Goal: Obtain resource: Obtain resource

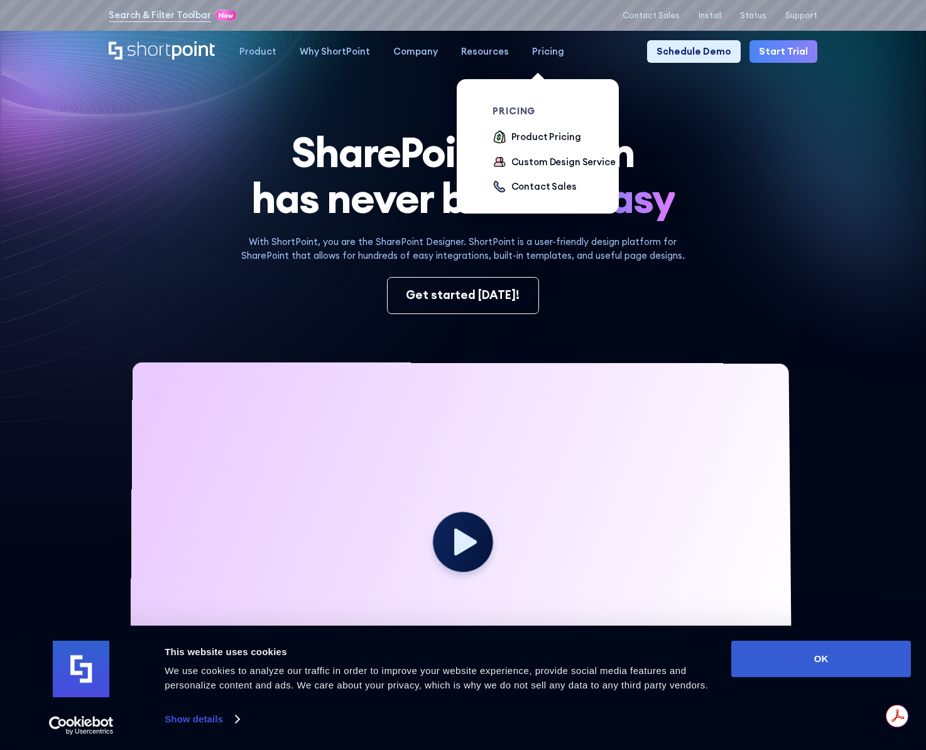
click at [532, 58] on div "Pricing" at bounding box center [548, 52] width 32 height 14
click at [554, 141] on div "Product Pricing" at bounding box center [547, 137] width 70 height 14
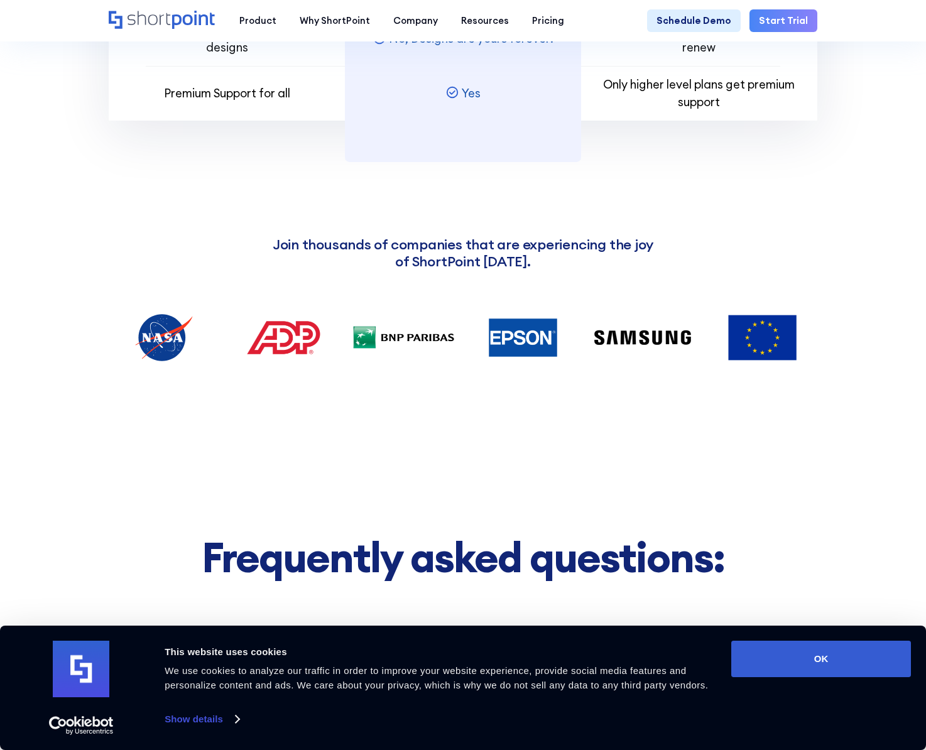
scroll to position [1762, 0]
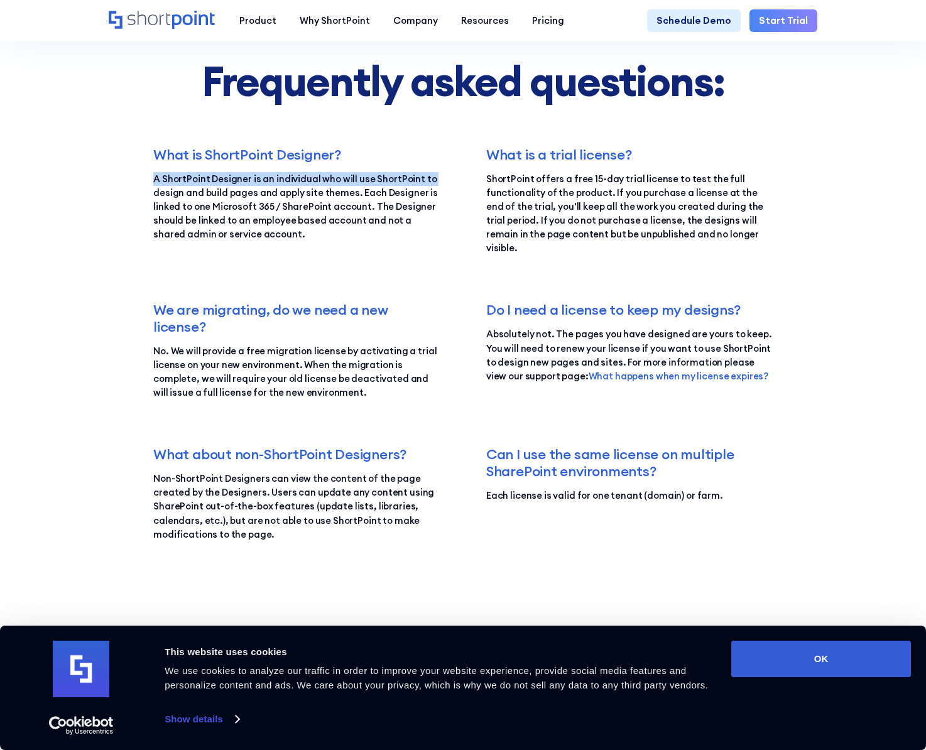
click at [95, 202] on section "Frequently asked questions: What is ShortPoint Designer? A ShortPoint Designer …" at bounding box center [463, 302] width 926 height 850
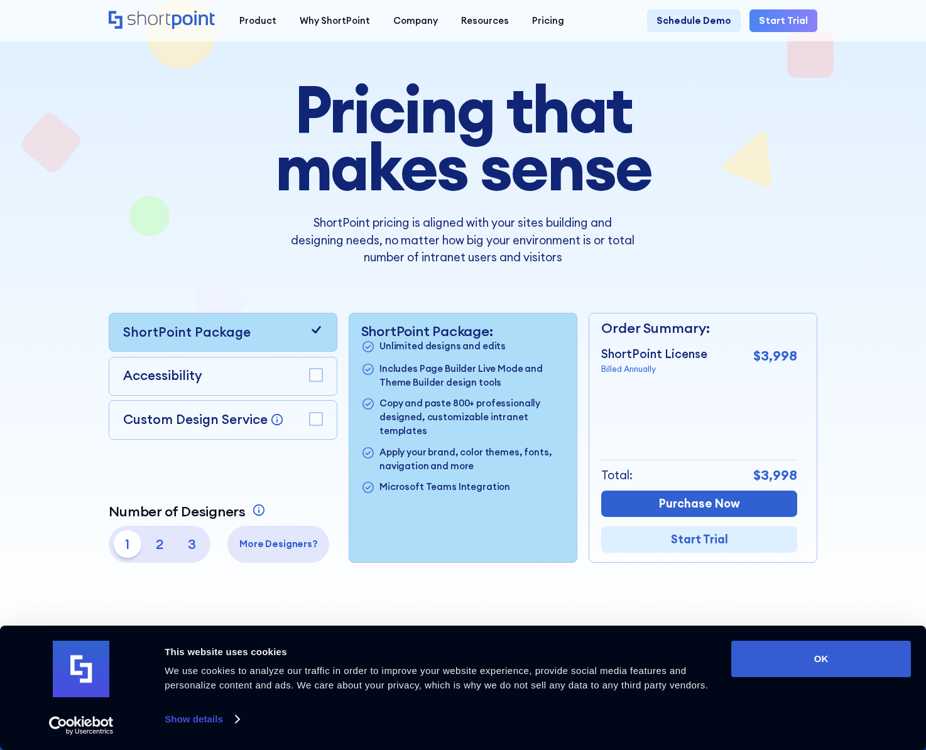
scroll to position [0, 0]
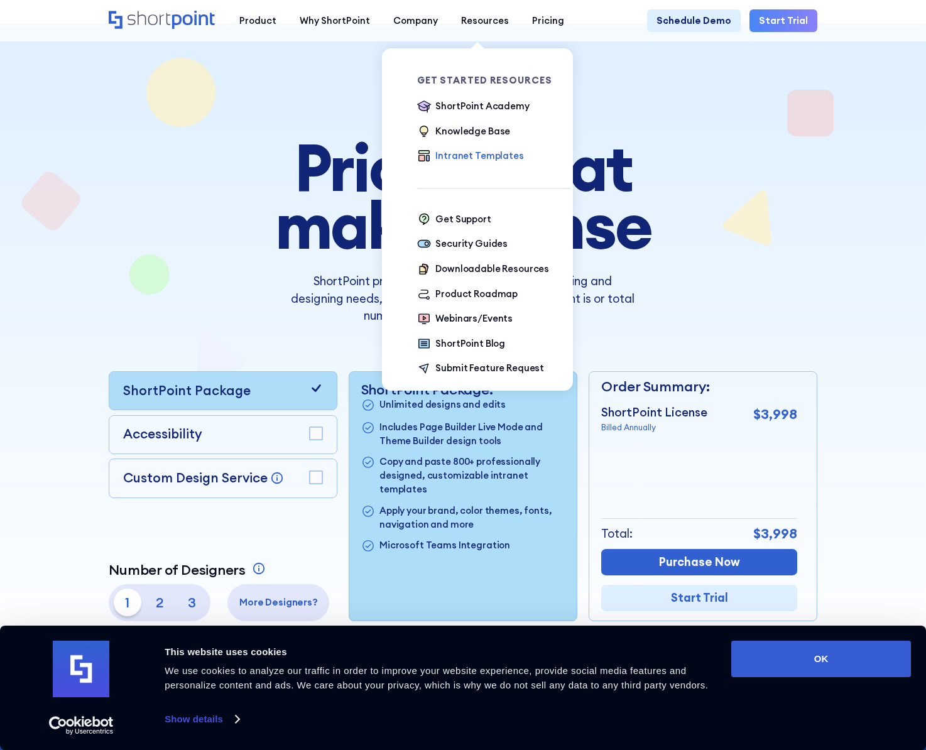
click at [423, 159] on icon at bounding box center [424, 156] width 14 height 14
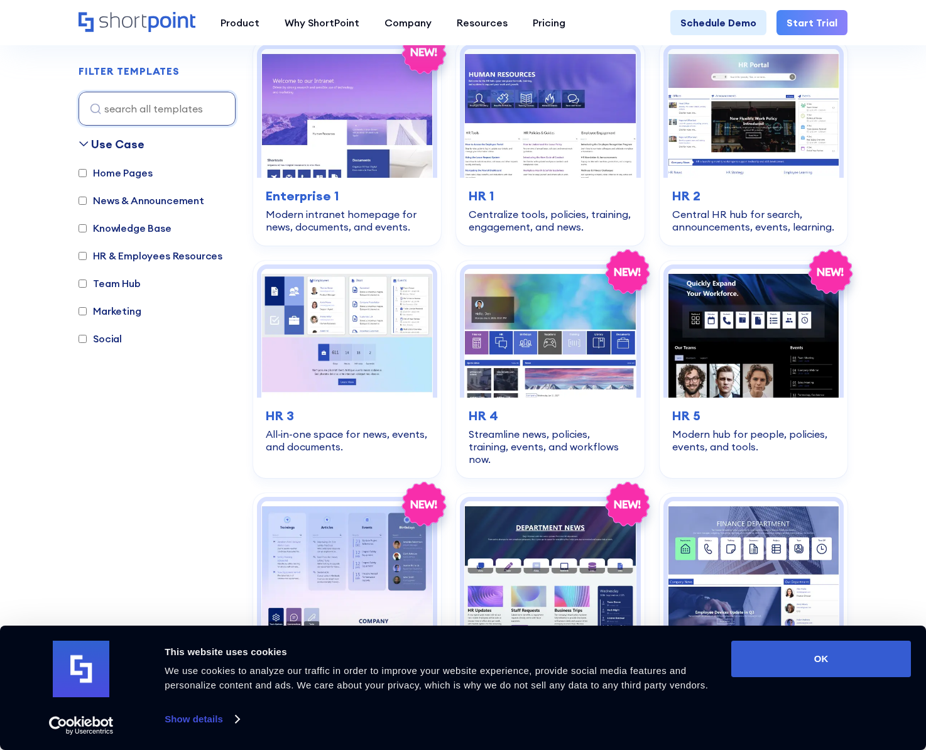
scroll to position [526, 0]
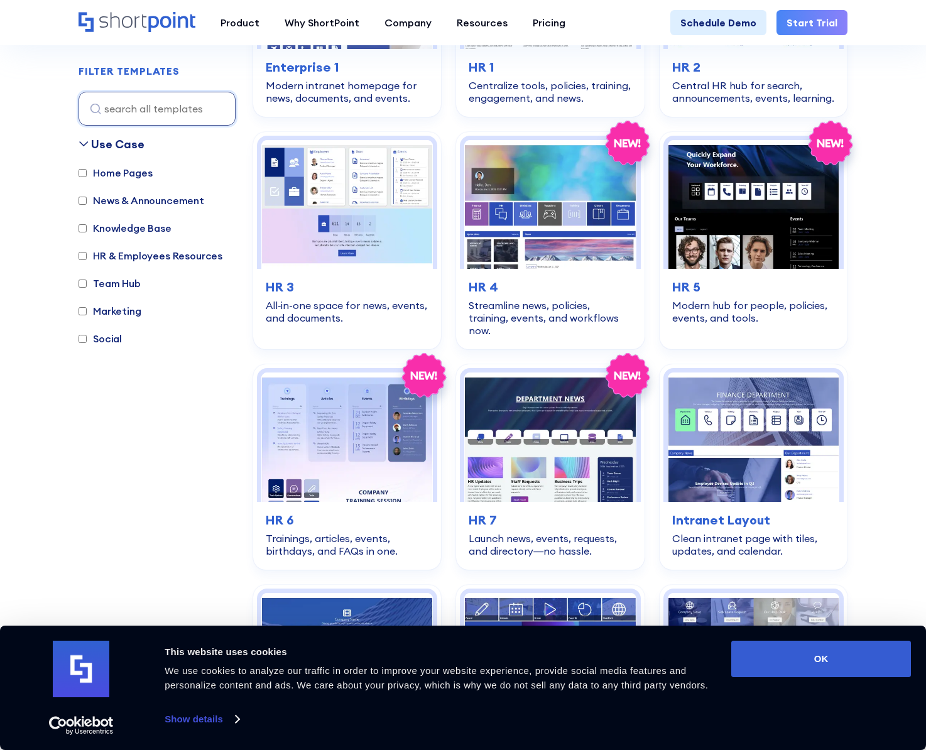
click at [87, 232] on label "Knowledge Base" at bounding box center [125, 228] width 93 height 15
click at [87, 232] on input "Knowledge Base" at bounding box center [83, 228] width 8 height 8
checkbox input "true"
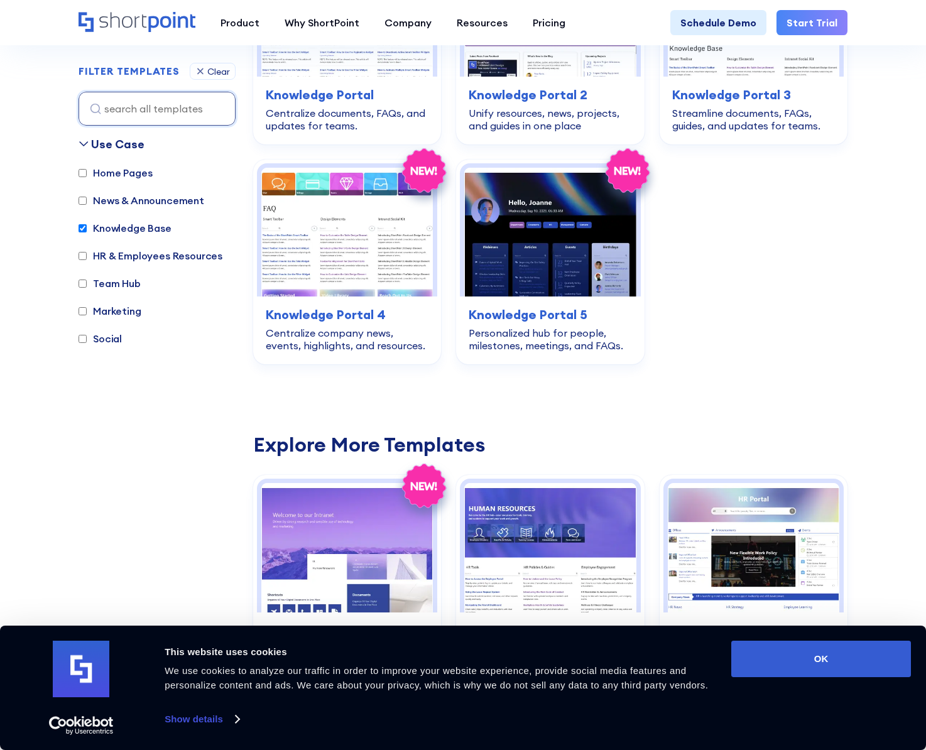
scroll to position [375, 0]
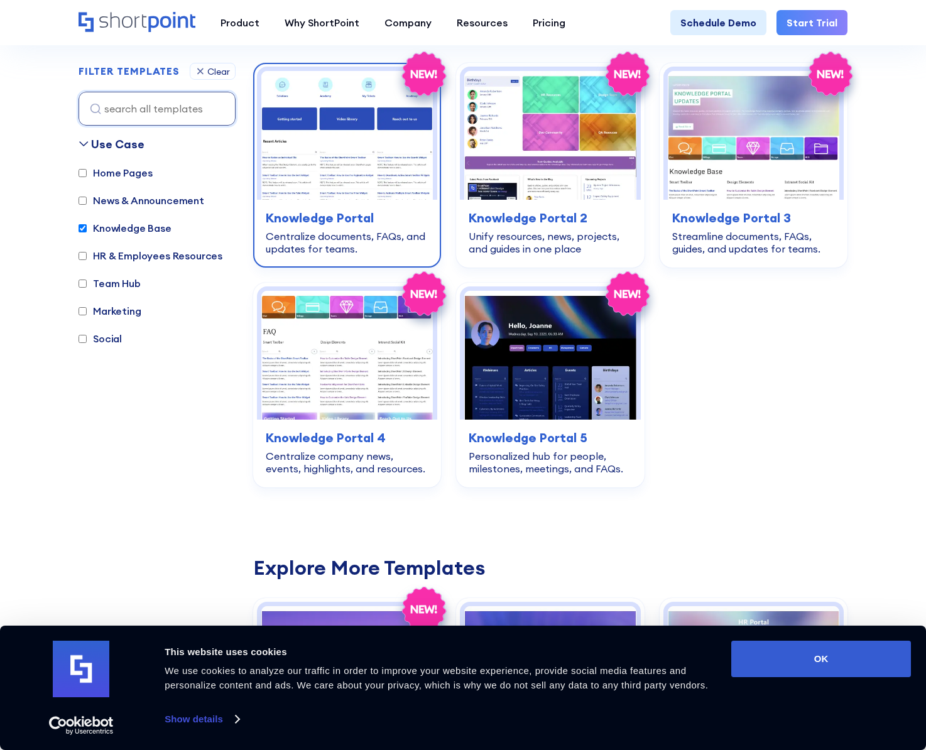
click at [407, 150] on img at bounding box center [347, 135] width 172 height 129
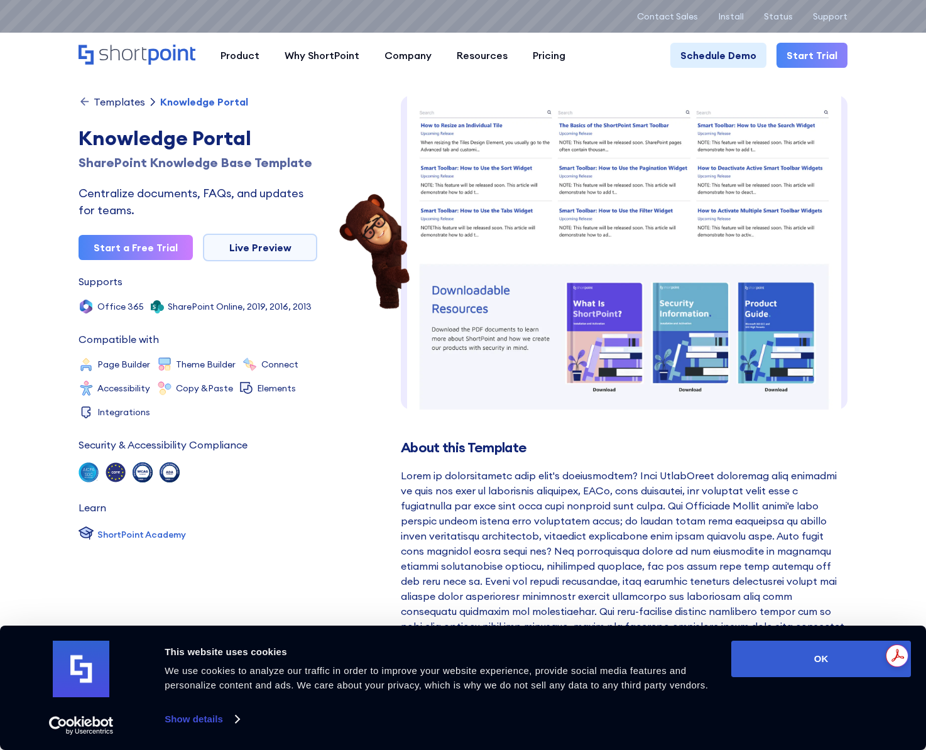
scroll to position [239, 0]
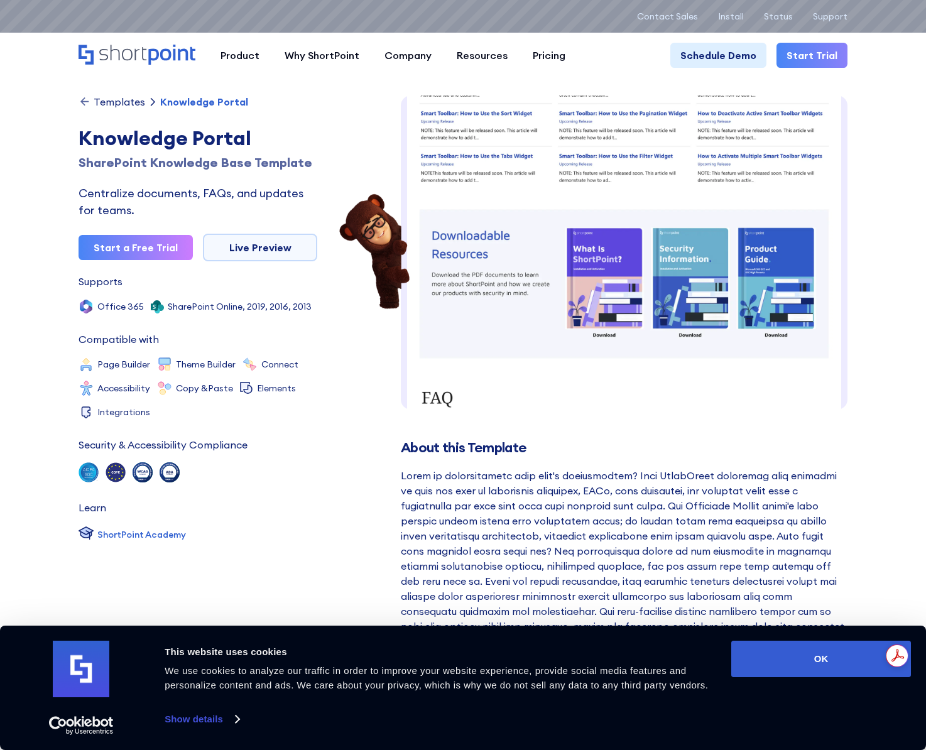
click at [570, 266] on img at bounding box center [624, 239] width 447 height 767
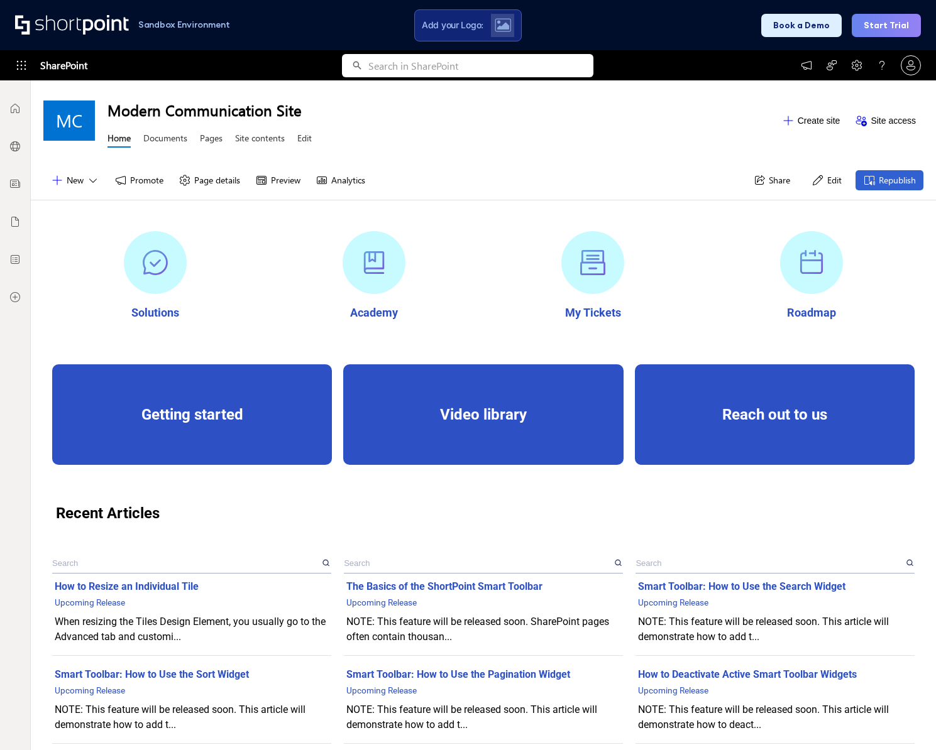
click at [161, 417] on div "Getting started" at bounding box center [191, 415] width 273 height 18
click at [108, 585] on div "How to Resize an Individual Tile" at bounding box center [192, 586] width 274 height 15
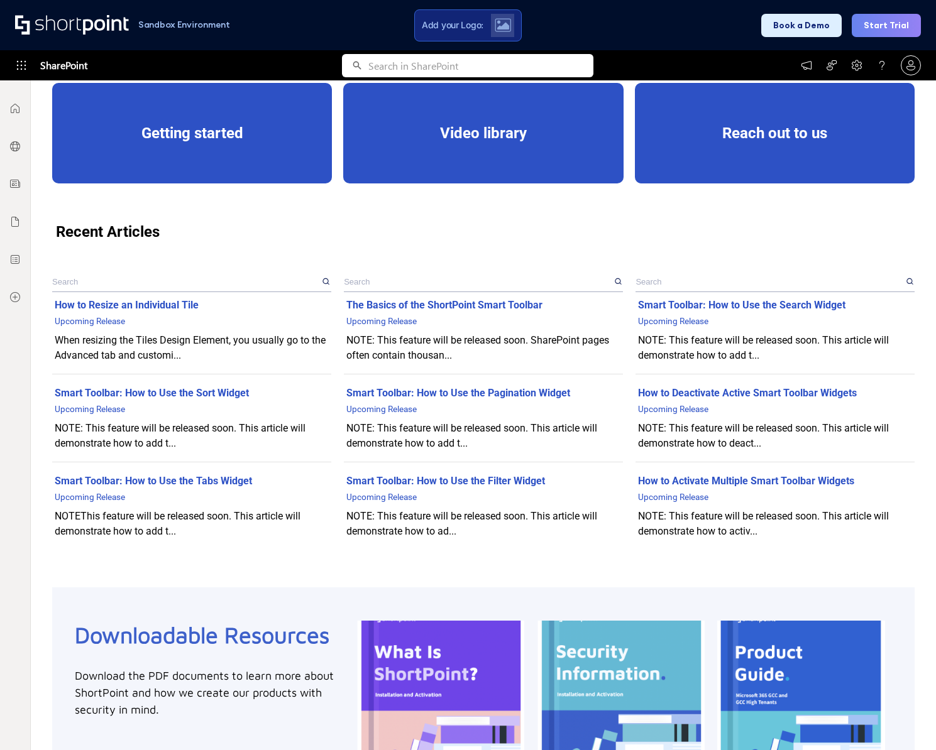
scroll to position [625, 0]
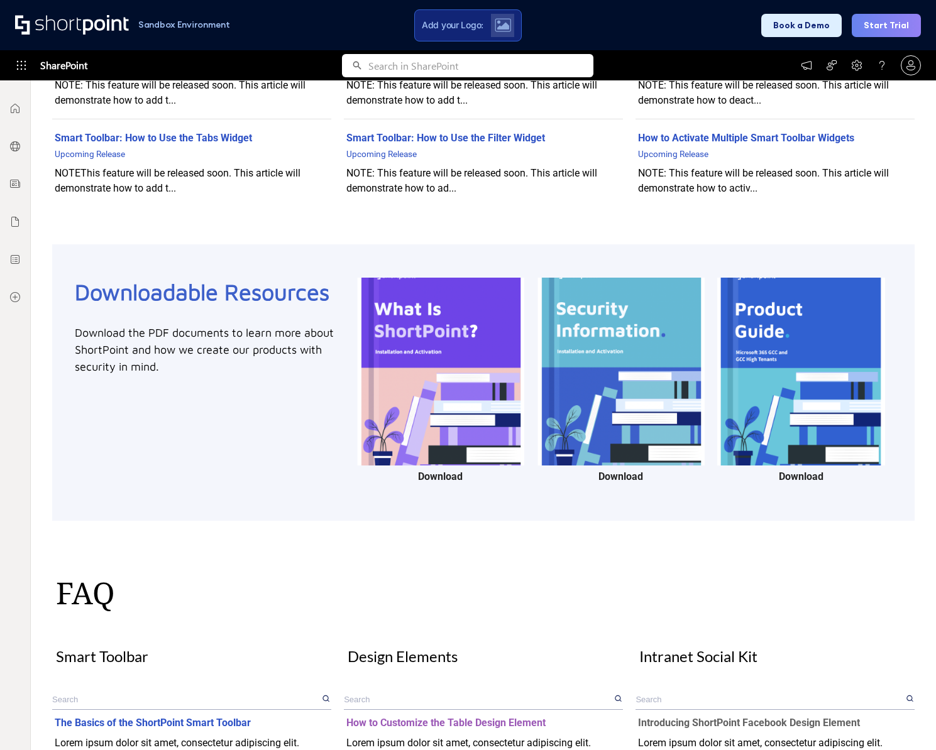
click at [399, 376] on div at bounding box center [440, 383] width 168 height 210
click at [439, 298] on div at bounding box center [440, 383] width 168 height 210
click at [618, 388] on div at bounding box center [621, 383] width 168 height 210
click at [818, 407] on div at bounding box center [801, 383] width 168 height 210
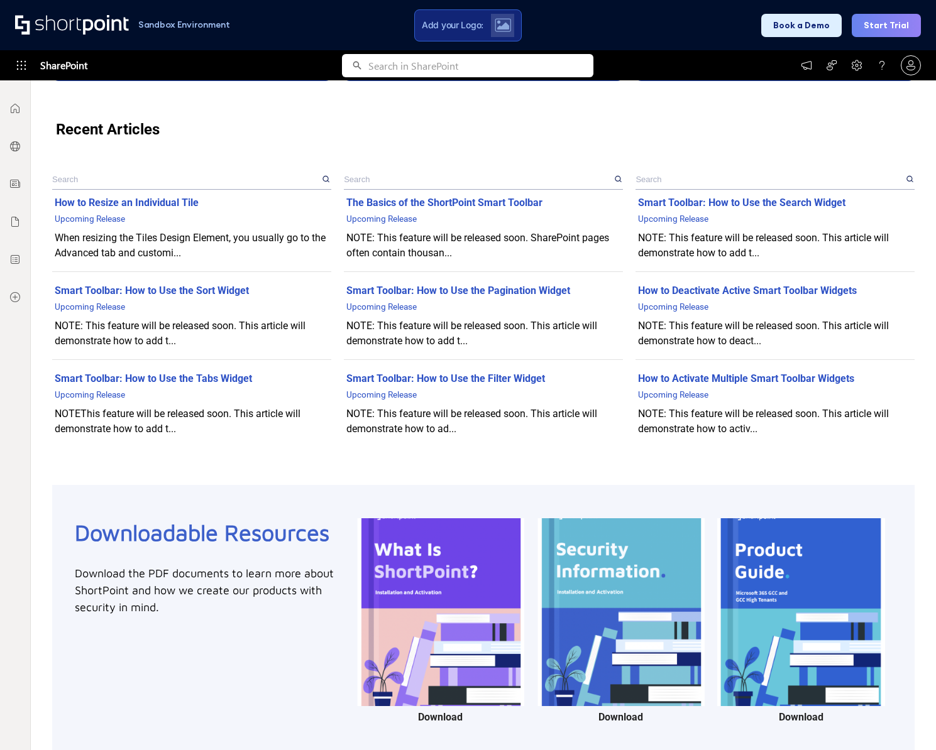
scroll to position [0, 0]
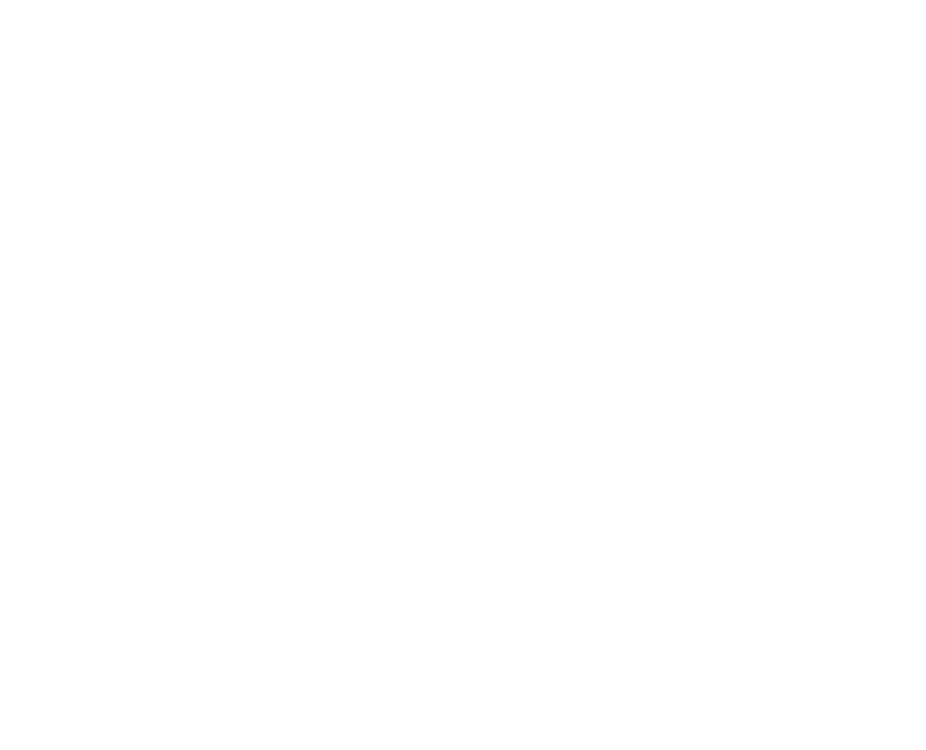
scroll to position [375, 0]
